Goal: Find specific page/section: Find specific page/section

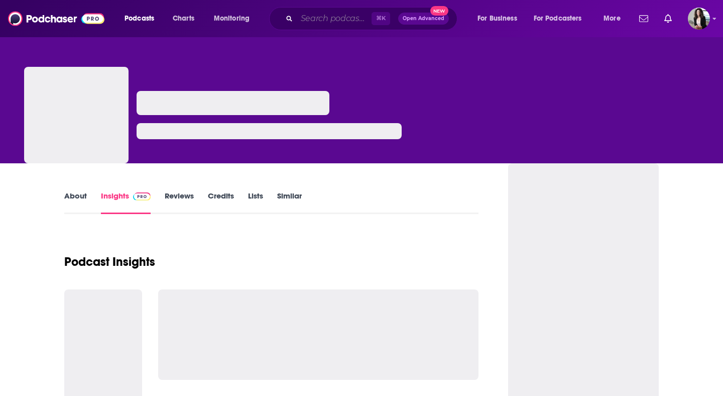
click at [344, 19] on input "Search podcasts, credits, & more..." at bounding box center [334, 19] width 75 height 16
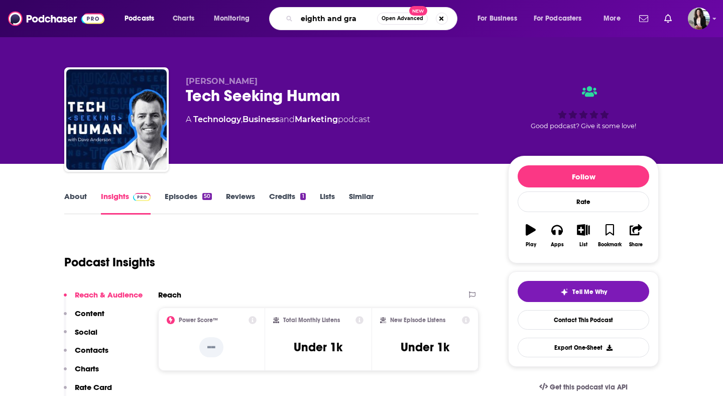
type input "eighth and grac"
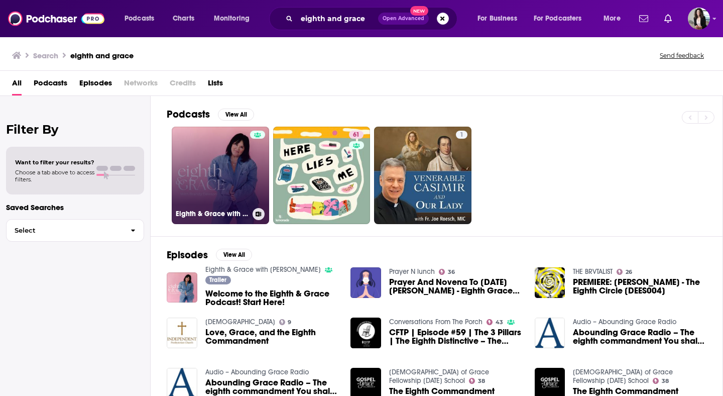
click at [224, 182] on link "Eighth & Grace with [PERSON_NAME]" at bounding box center [220, 175] width 97 height 97
